Goal: Check status: Check status

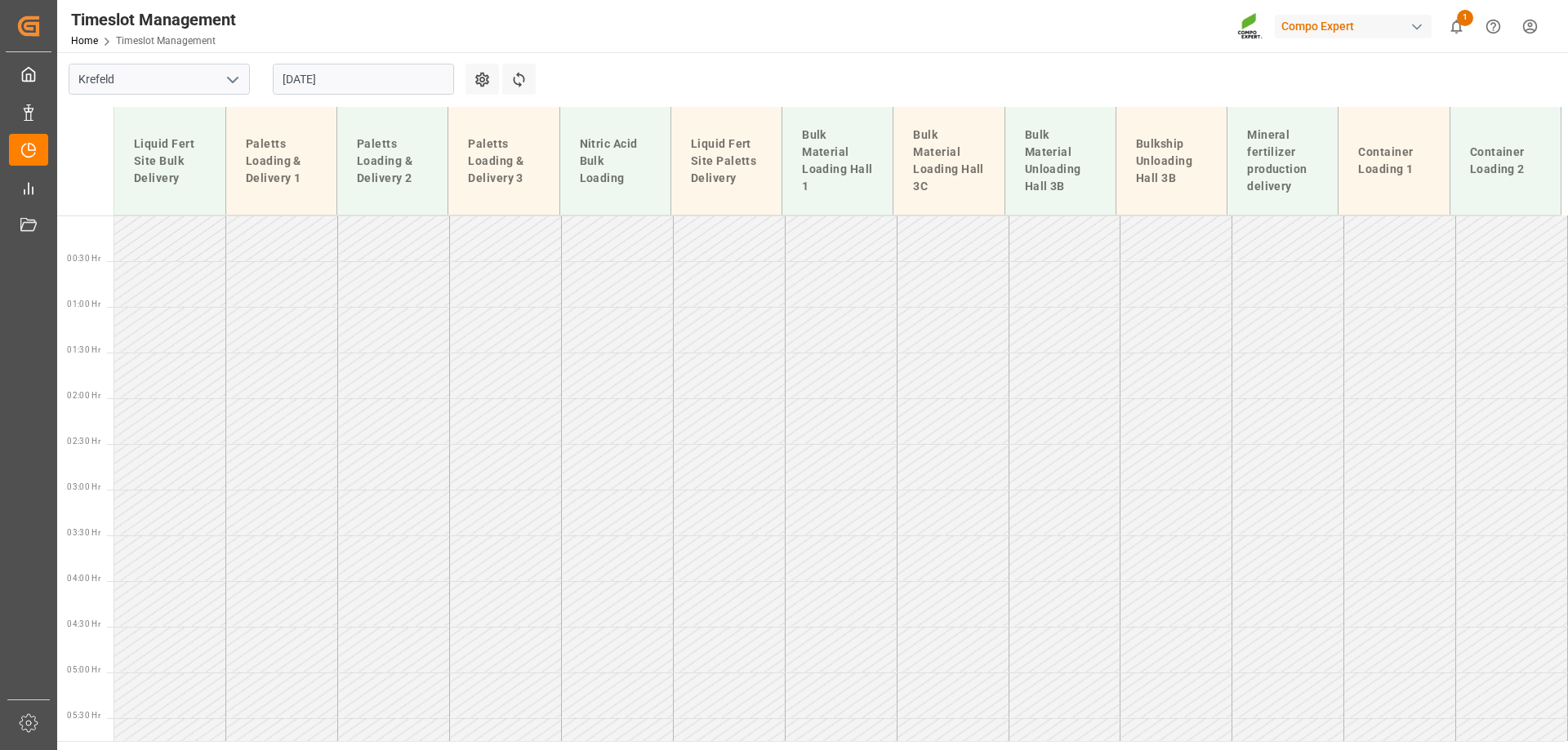
scroll to position [955, 0]
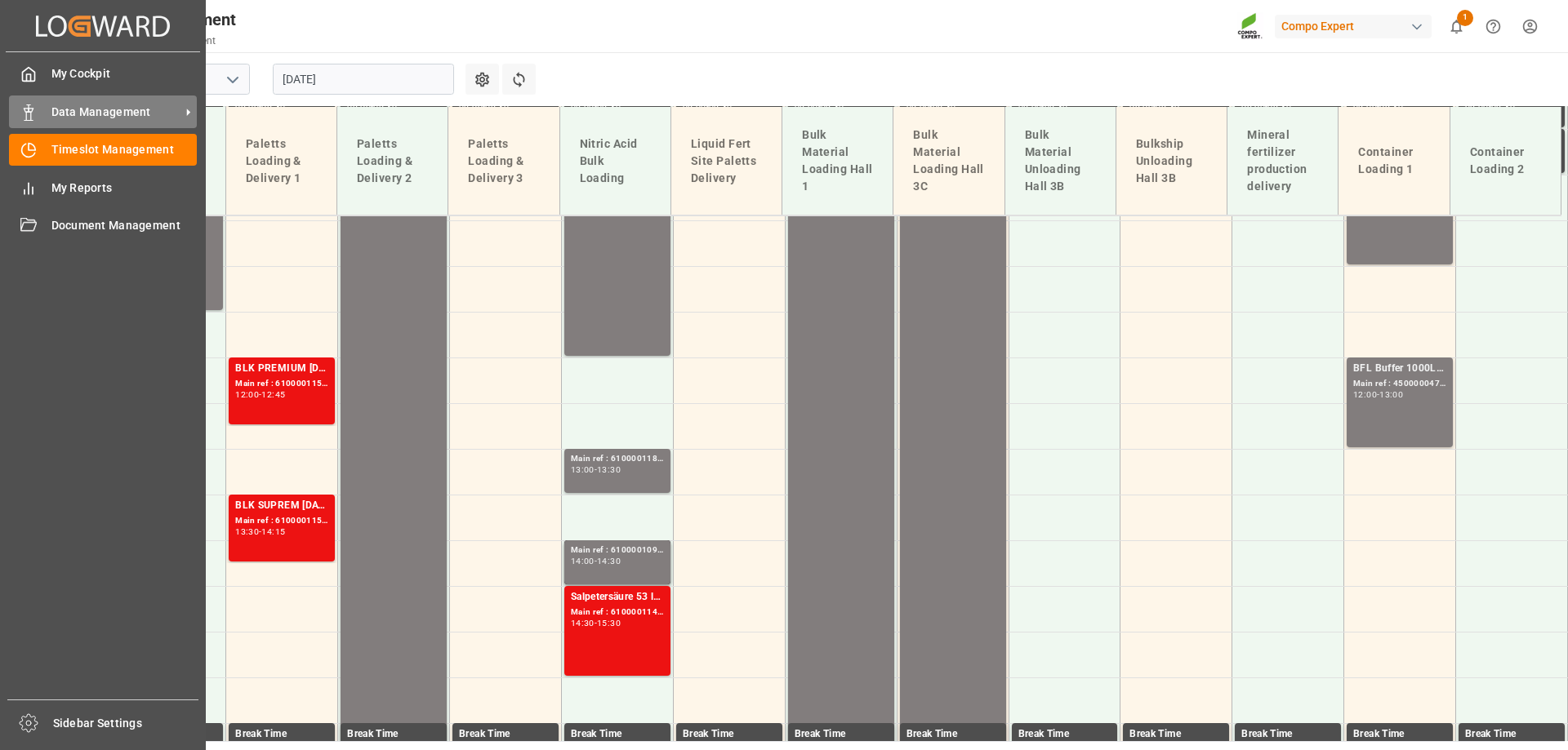
click at [44, 95] on div "Data Management Data Management" at bounding box center [103, 111] width 188 height 32
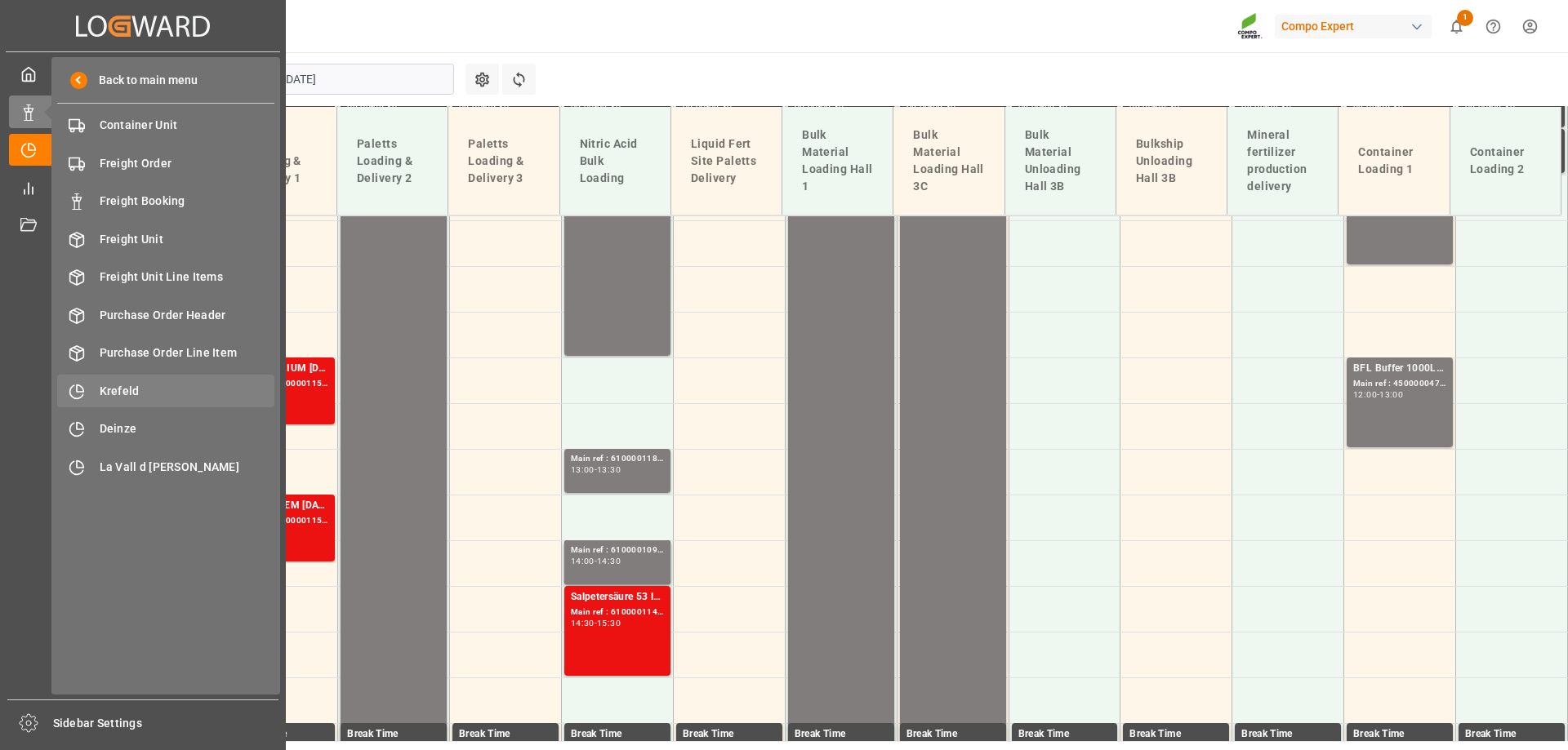
click at [108, 378] on div "Krefeld Krefeld" at bounding box center [165, 391] width 217 height 32
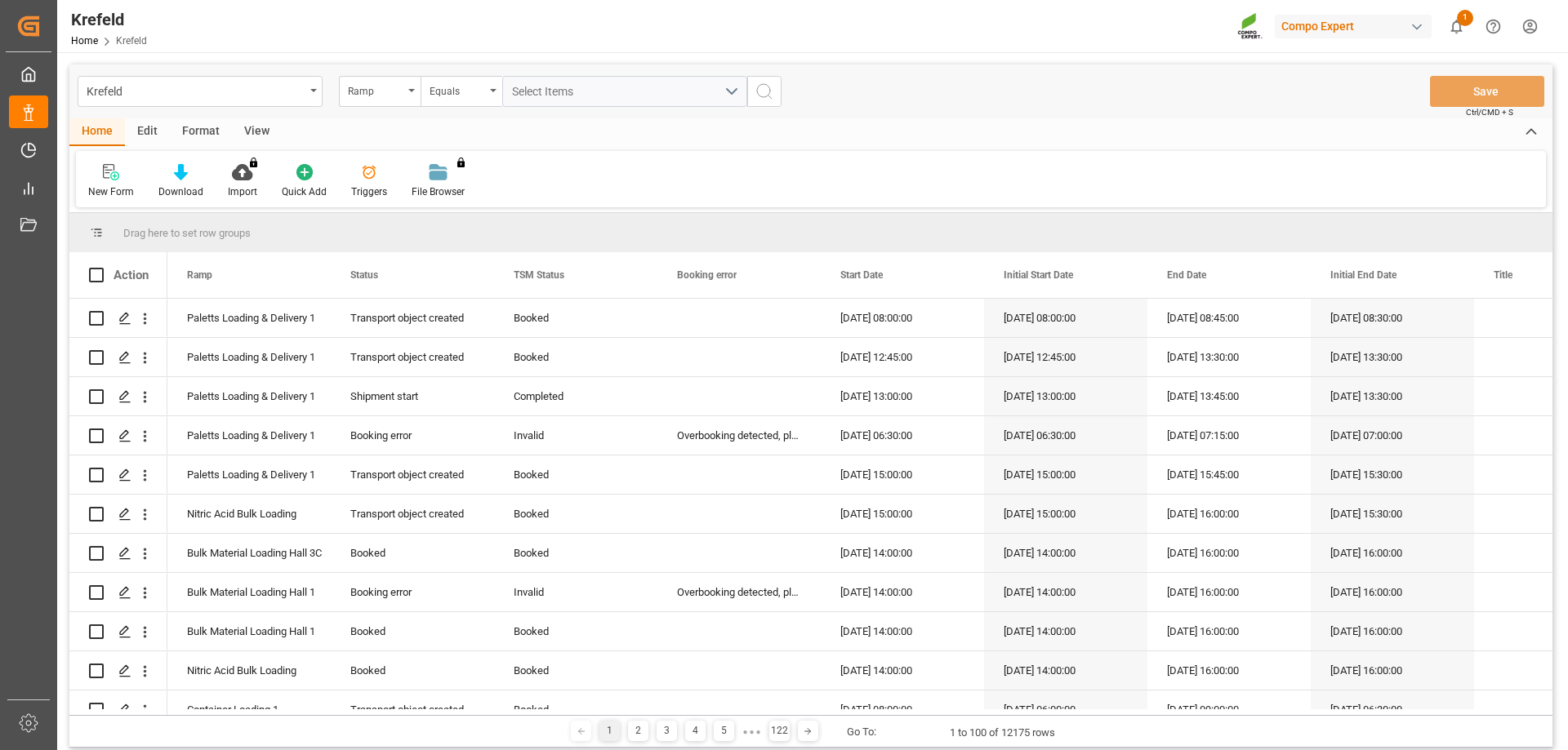
click at [370, 97] on div "Ramp" at bounding box center [375, 89] width 55 height 19
click at [389, 157] on div "SAP Order Number" at bounding box center [462, 167] width 244 height 35
click at [465, 92] on div "Equals" at bounding box center [457, 89] width 55 height 19
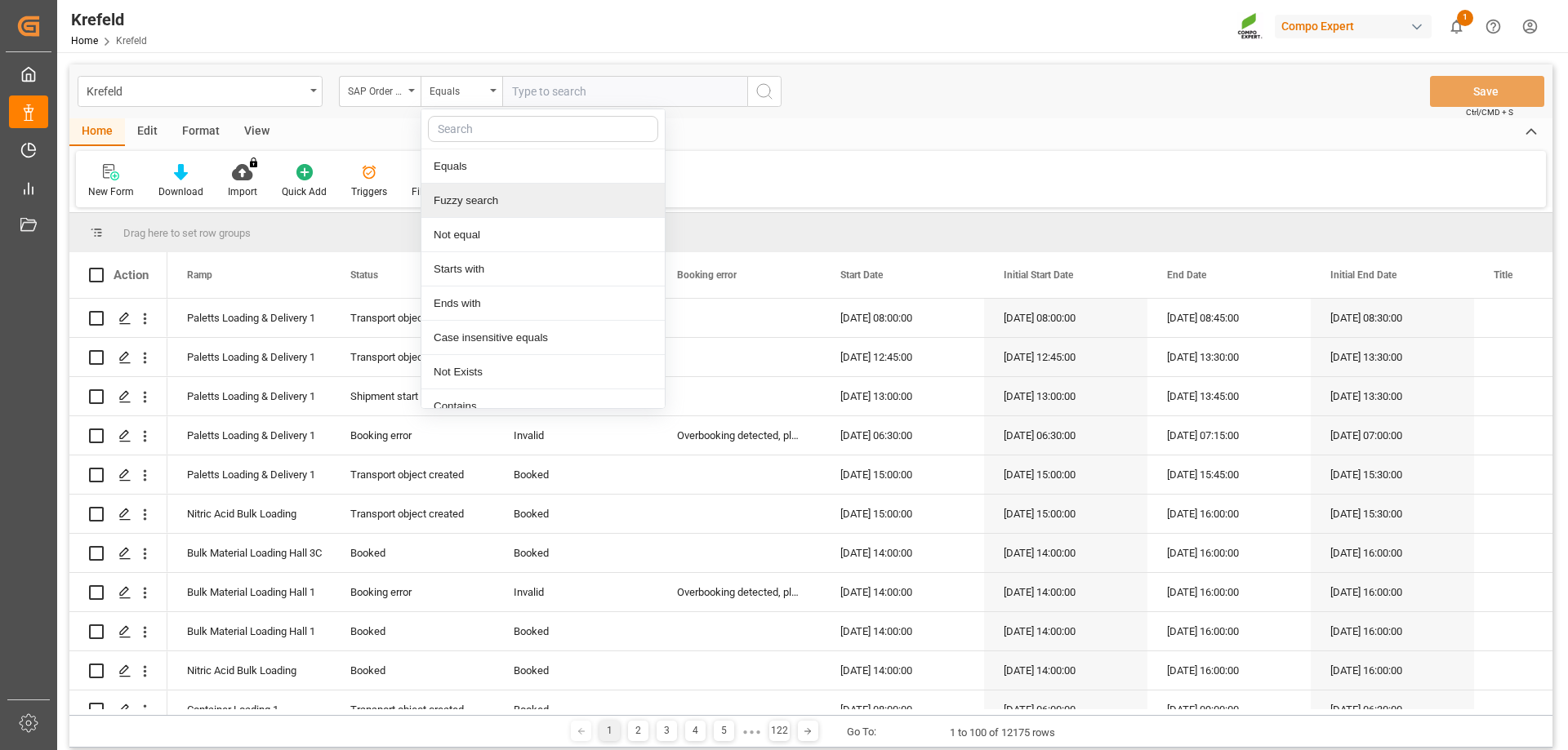
click at [488, 203] on div "Fuzzy search" at bounding box center [543, 201] width 244 height 35
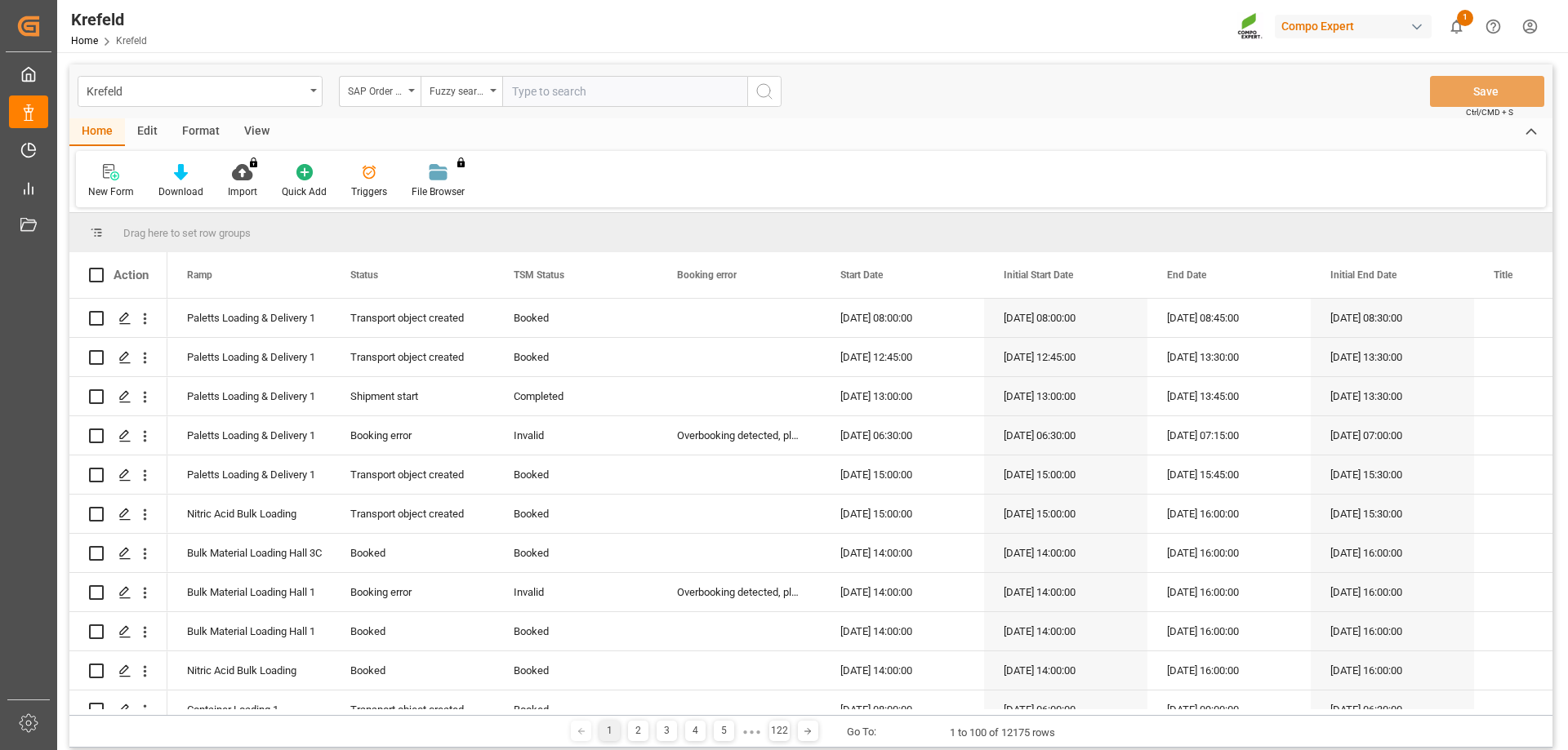
paste input "2000000121"
type input "2000000121"
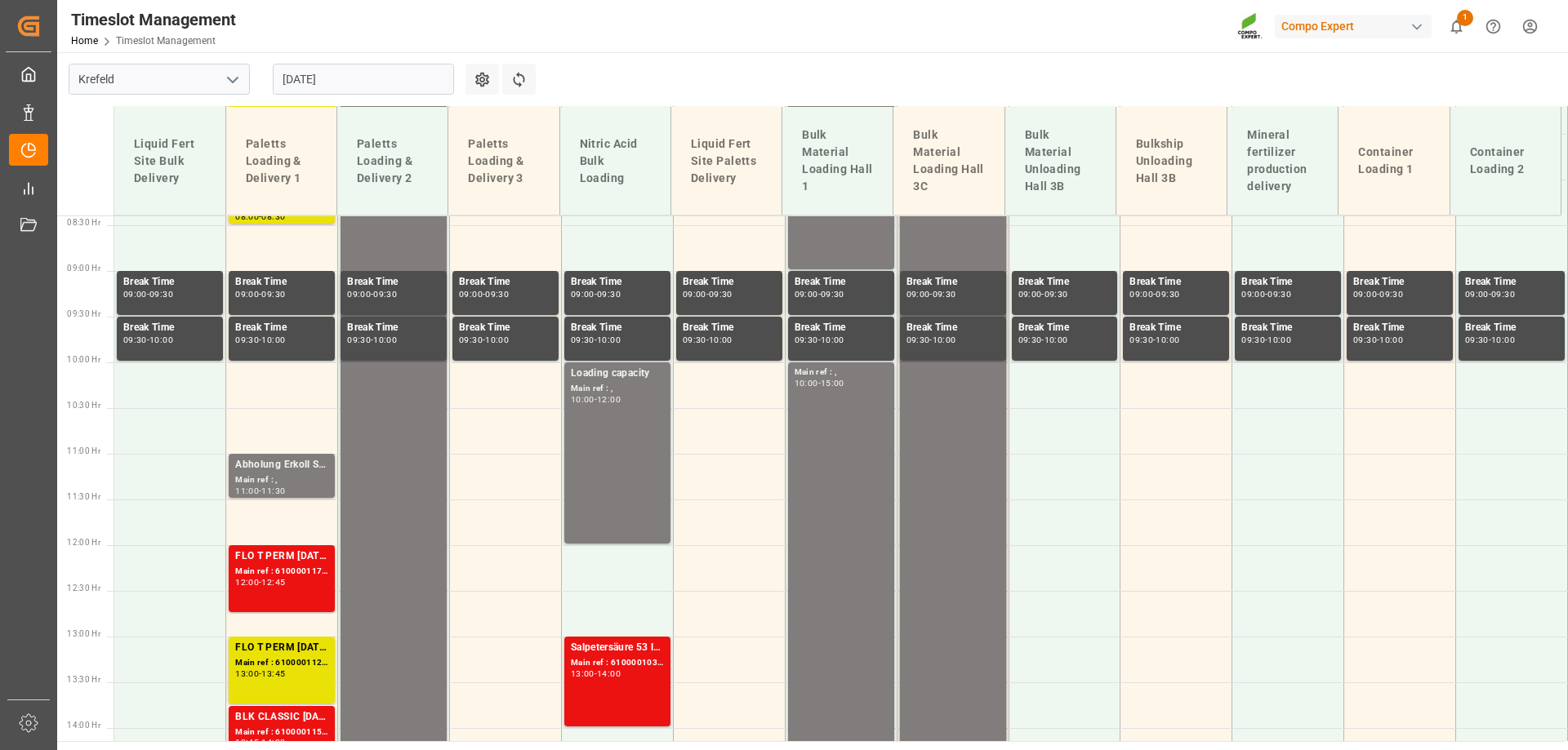
click at [341, 74] on input "14.08.2025" at bounding box center [364, 79] width 181 height 31
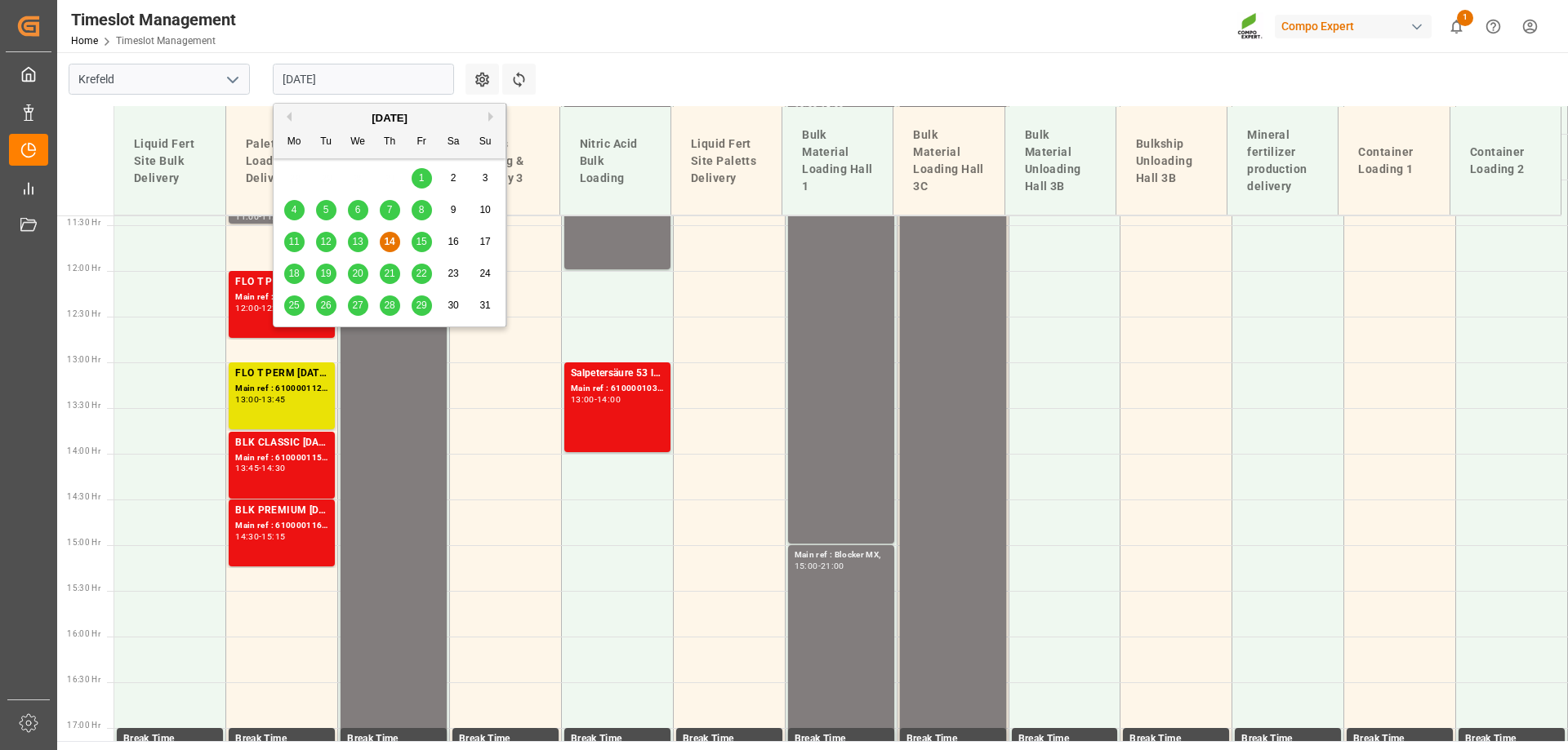
scroll to position [1047, 0]
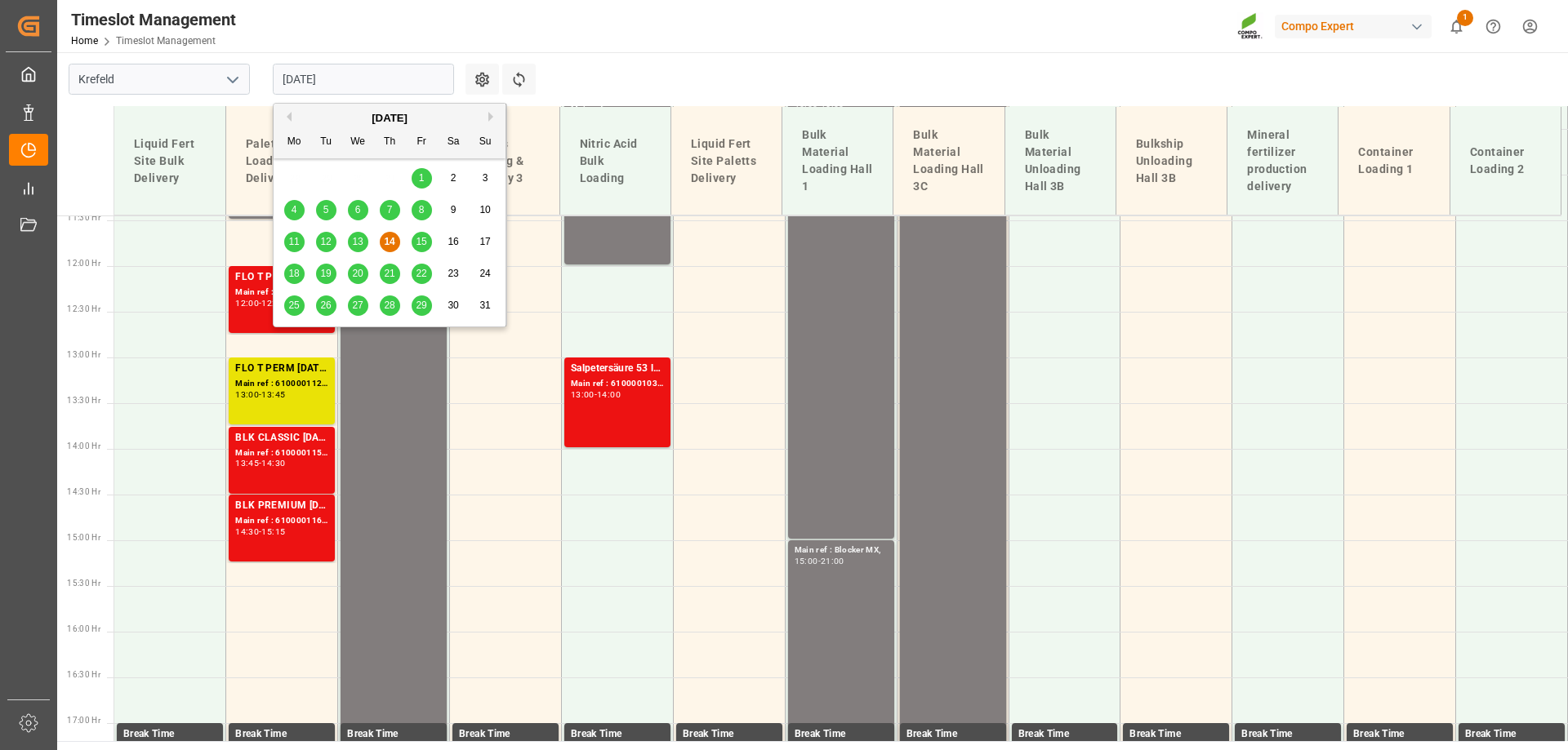
click at [322, 268] on span "19" at bounding box center [325, 274] width 11 height 12
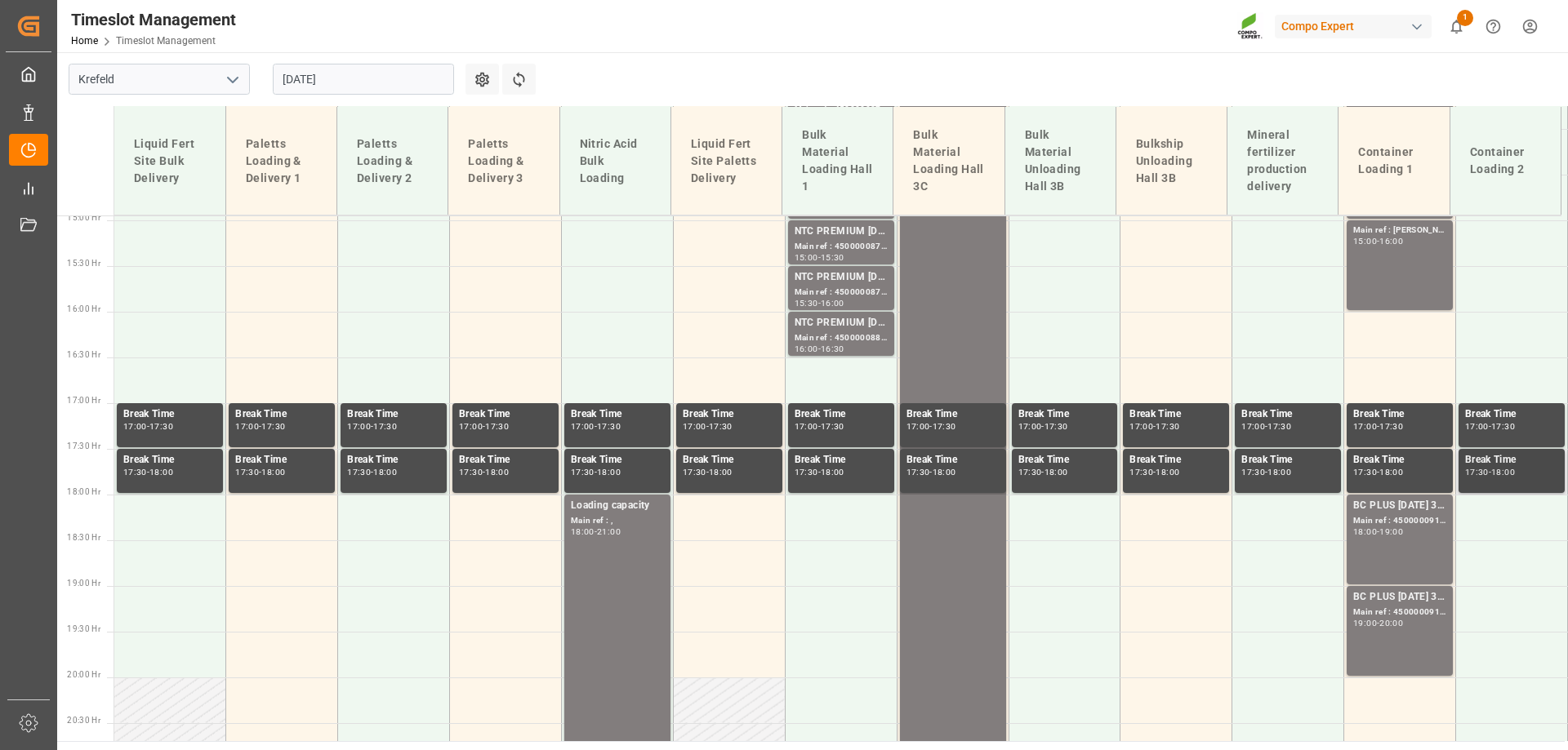
scroll to position [1368, 0]
